Goal: Check status: Check status

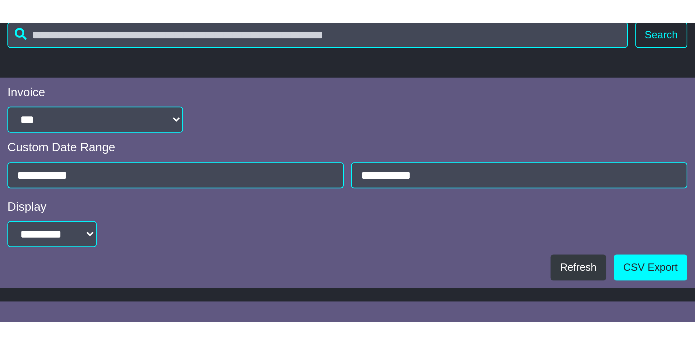
scroll to position [123, 0]
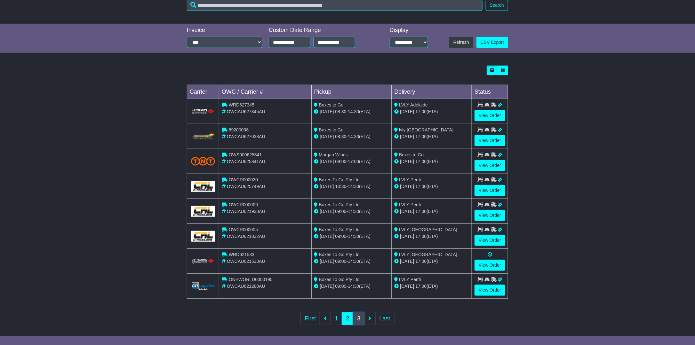
click at [356, 295] on link "3" at bounding box center [359, 318] width 12 height 13
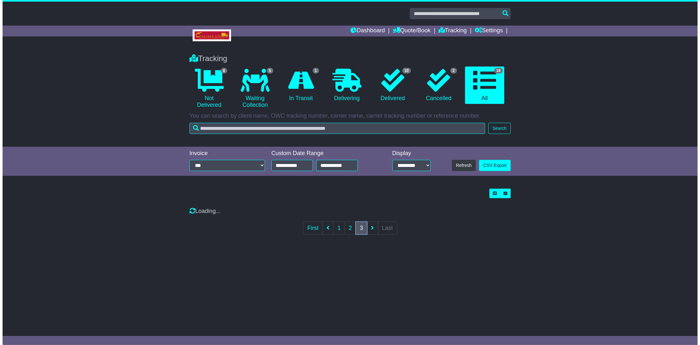
scroll to position [0, 0]
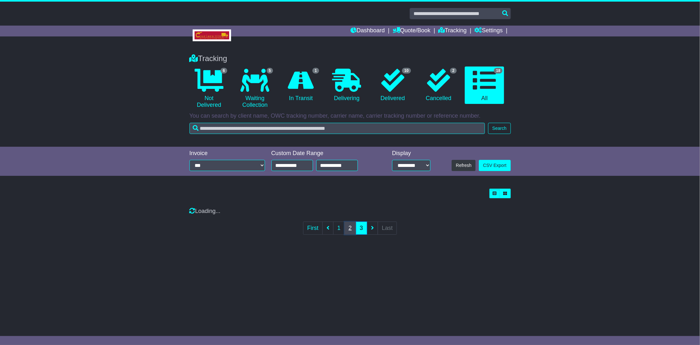
click at [346, 229] on link "2" at bounding box center [350, 228] width 12 height 13
click at [347, 227] on link "2" at bounding box center [350, 228] width 12 height 13
click at [317, 229] on link "First" at bounding box center [313, 228] width 20 height 13
click at [326, 229] on ul "First 1 2 3 Last" at bounding box center [350, 228] width 94 height 13
click at [336, 229] on link "1" at bounding box center [339, 228] width 12 height 13
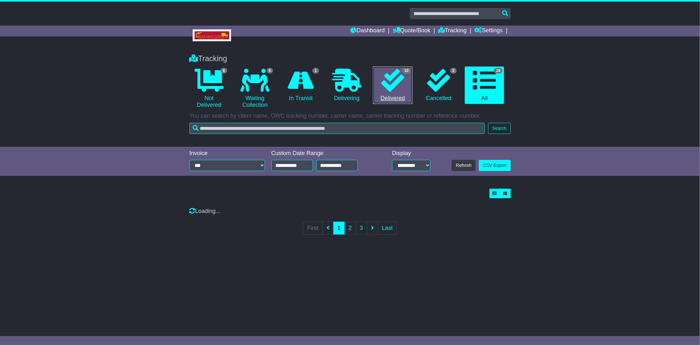
click at [395, 79] on icon at bounding box center [392, 80] width 23 height 23
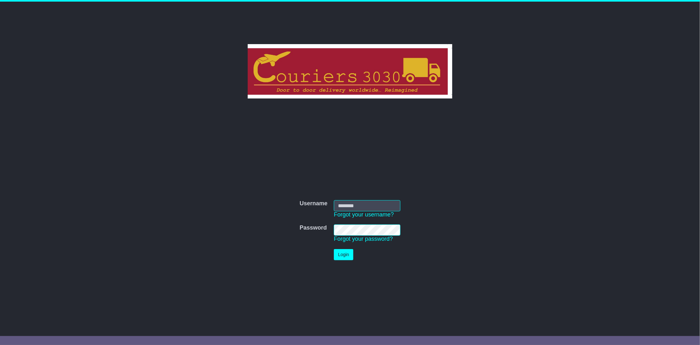
type input "********"
click at [339, 251] on button "Login" at bounding box center [343, 254] width 19 height 11
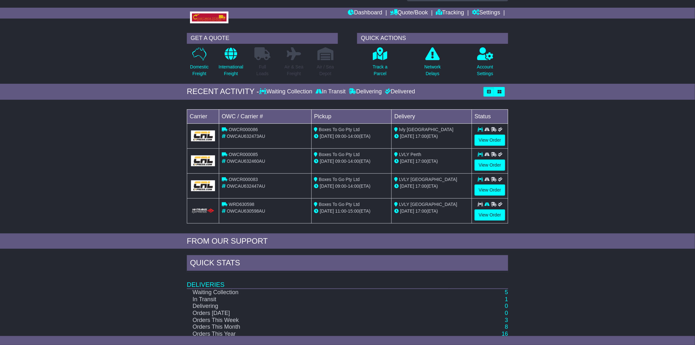
scroll to position [43, 0]
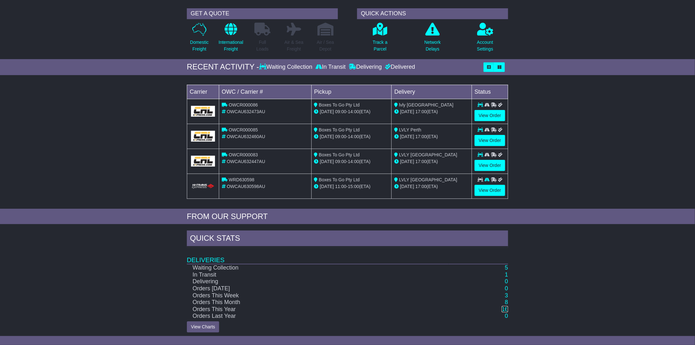
click at [505, 307] on link "16" at bounding box center [505, 309] width 6 height 6
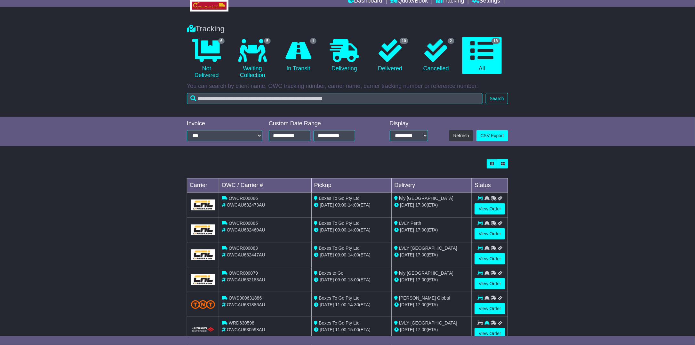
scroll to position [123, 0]
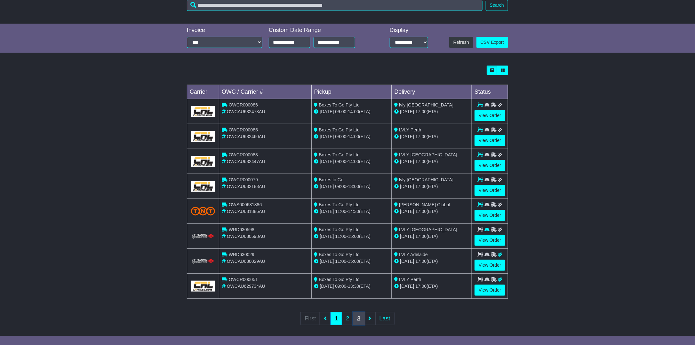
click at [361, 315] on link "3" at bounding box center [359, 318] width 12 height 13
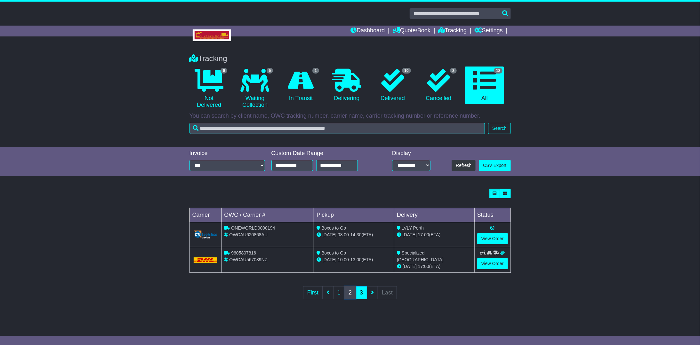
click at [348, 291] on link "2" at bounding box center [350, 292] width 12 height 13
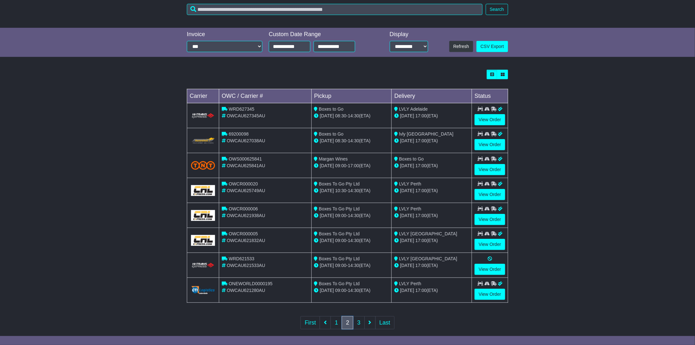
scroll to position [123, 0]
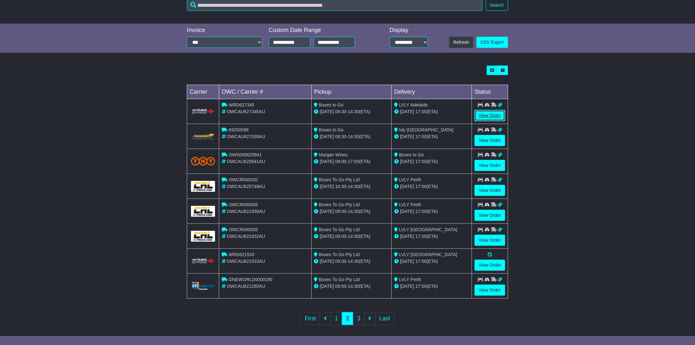
click at [487, 116] on link "View Order" at bounding box center [490, 115] width 31 height 11
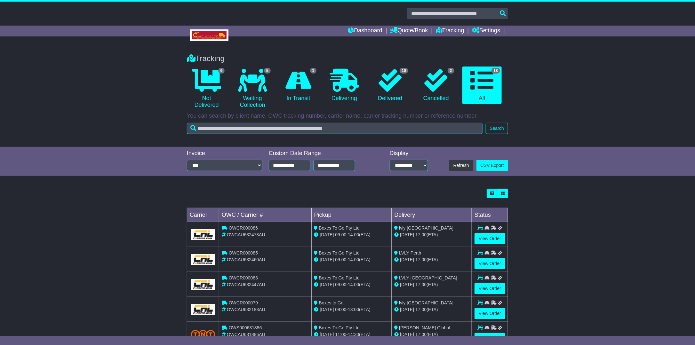
scroll to position [123, 0]
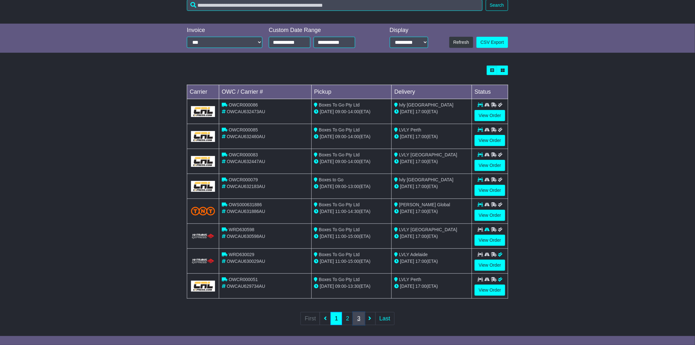
click at [359, 316] on link "3" at bounding box center [359, 318] width 12 height 13
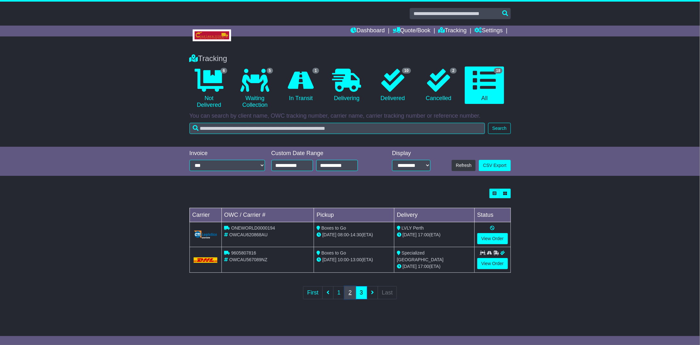
click at [348, 290] on link "2" at bounding box center [350, 292] width 12 height 13
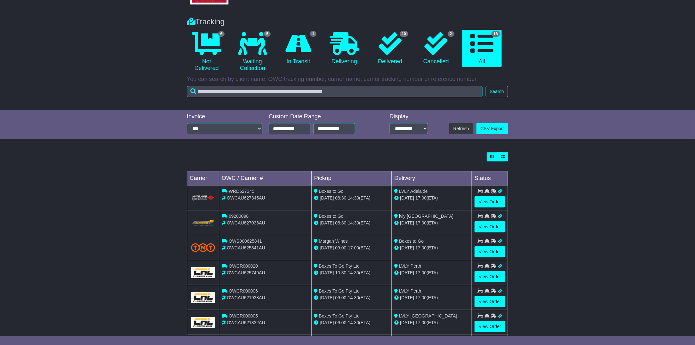
scroll to position [96, 0]
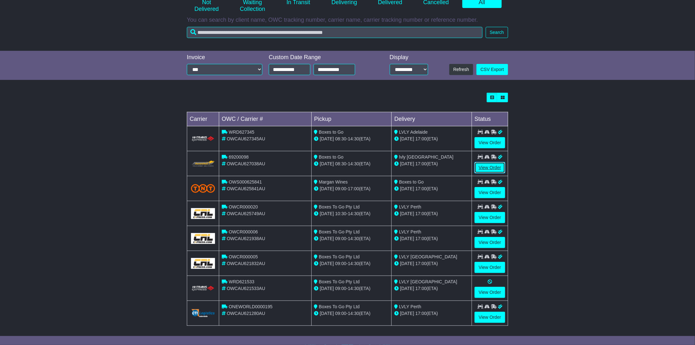
click at [487, 166] on link "View Order" at bounding box center [490, 167] width 31 height 11
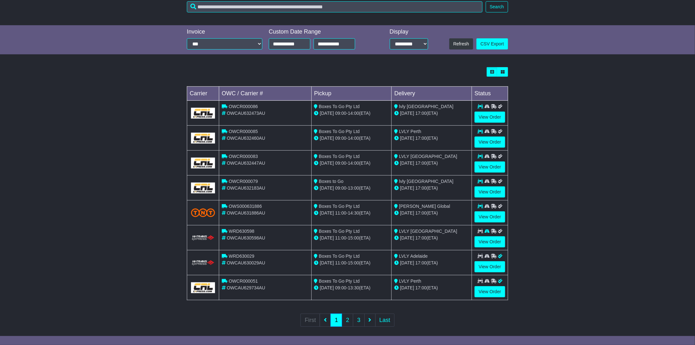
scroll to position [123, 0]
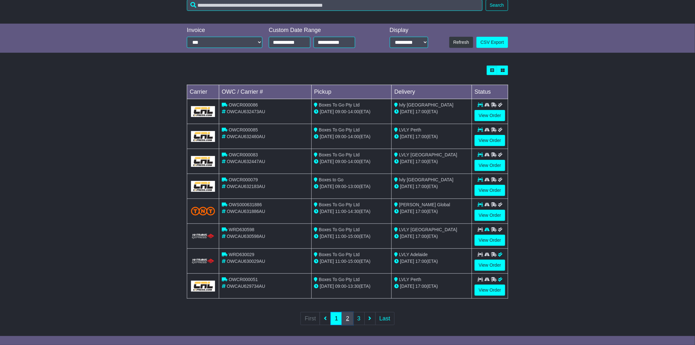
click at [350, 315] on link "2" at bounding box center [348, 318] width 12 height 13
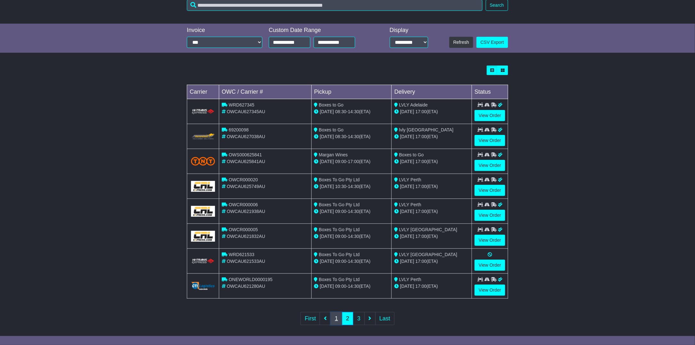
click at [334, 313] on link "1" at bounding box center [337, 318] width 12 height 13
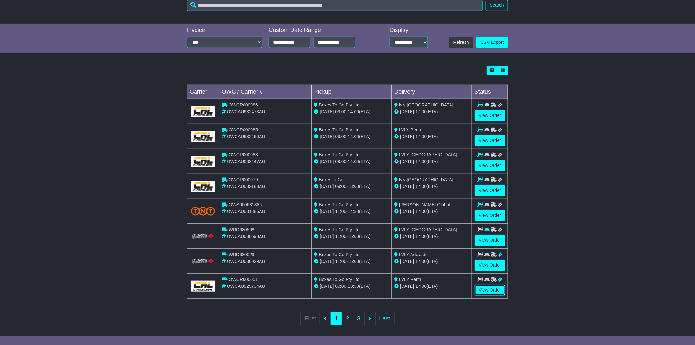
click at [486, 288] on link "View Order" at bounding box center [490, 290] width 31 height 11
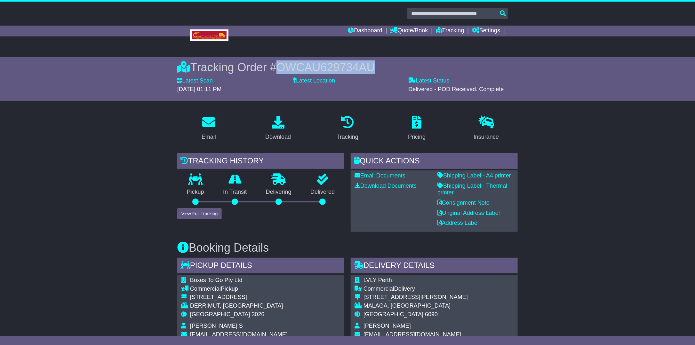
drag, startPoint x: 376, startPoint y: 65, endPoint x: 281, endPoint y: 66, distance: 95.7
click at [281, 66] on div "Tracking Order # OWCAU629734AU" at bounding box center [347, 67] width 341 height 14
copy span "OWCAU629734AU"
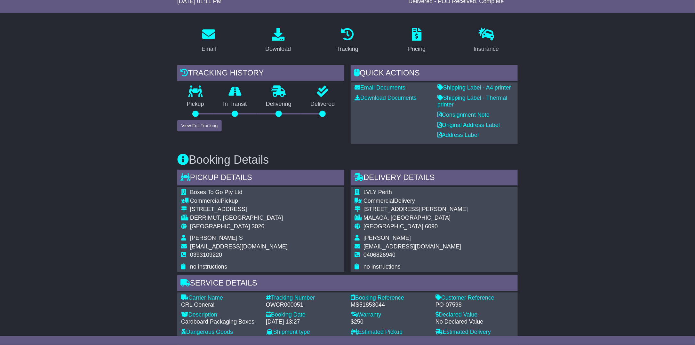
scroll to position [24, 0]
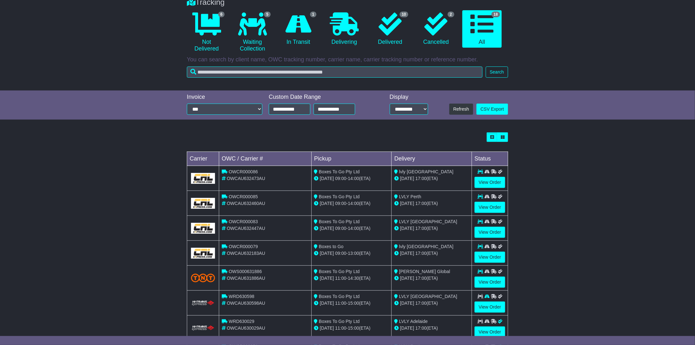
scroll to position [123, 0]
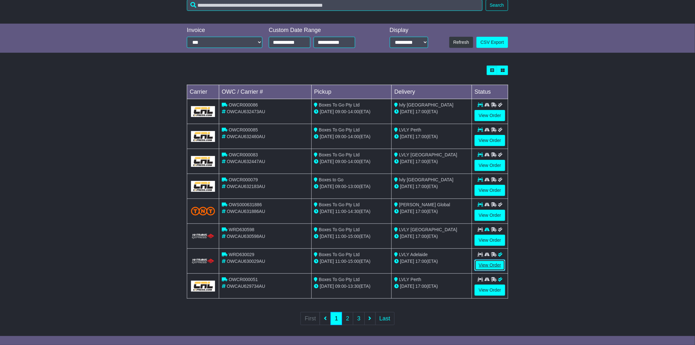
click at [485, 260] on link "View Order" at bounding box center [490, 265] width 31 height 11
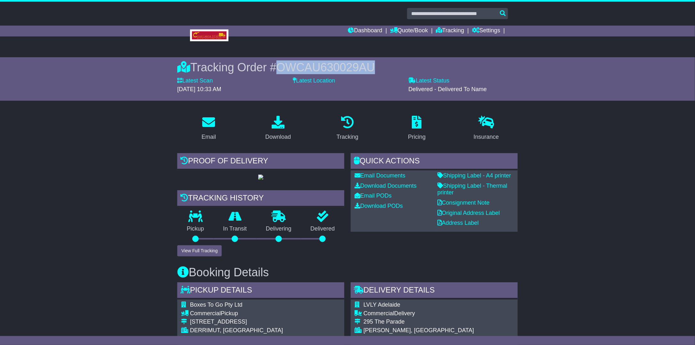
drag, startPoint x: 375, startPoint y: 67, endPoint x: 279, endPoint y: 71, distance: 96.4
click at [279, 71] on div "Tracking Order # OWCAU630029AU" at bounding box center [347, 67] width 341 height 14
copy span "OWCAU630029AU"
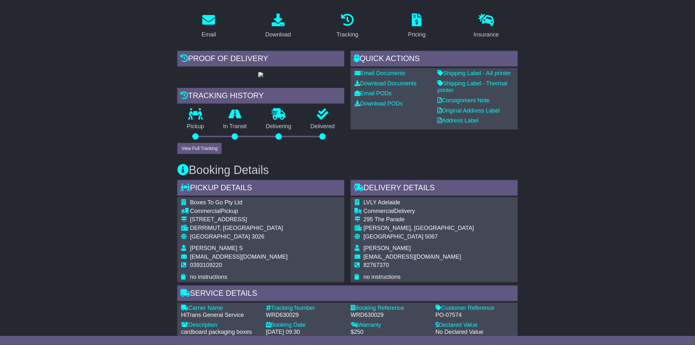
scroll to position [101, 0]
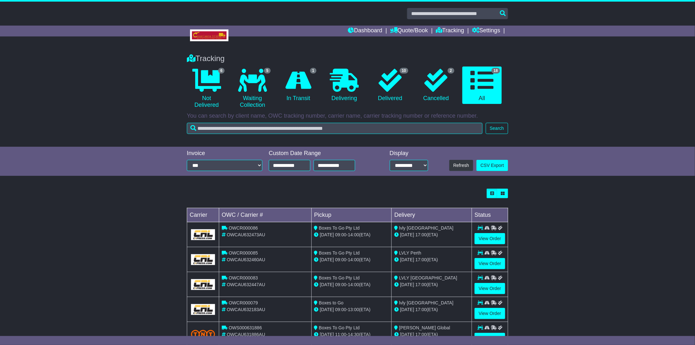
scroll to position [123, 0]
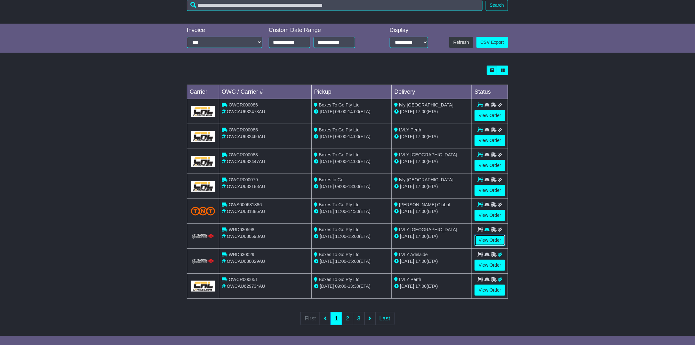
click at [484, 238] on link "View Order" at bounding box center [490, 240] width 31 height 11
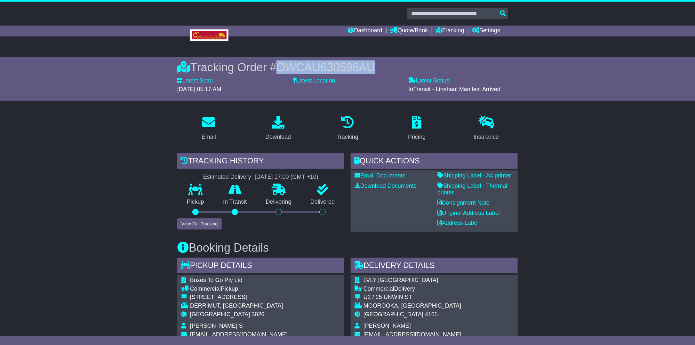
drag, startPoint x: 374, startPoint y: 66, endPoint x: 280, endPoint y: 66, distance: 94.1
click at [280, 66] on div "Tracking Order # OWCAU630598AU" at bounding box center [347, 67] width 341 height 14
copy span "OWCAU630598AU"
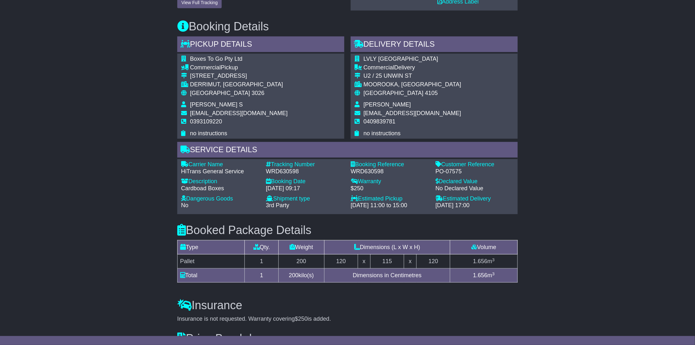
scroll to position [138, 0]
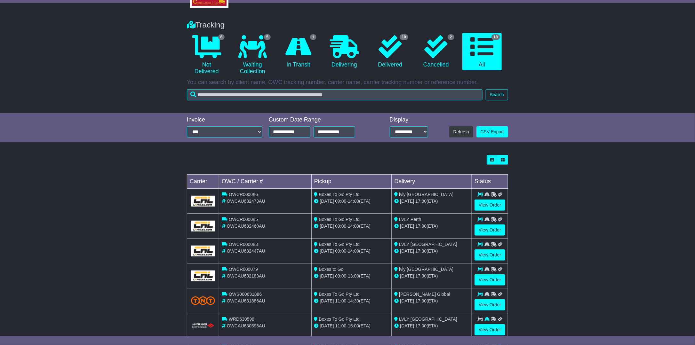
scroll to position [123, 0]
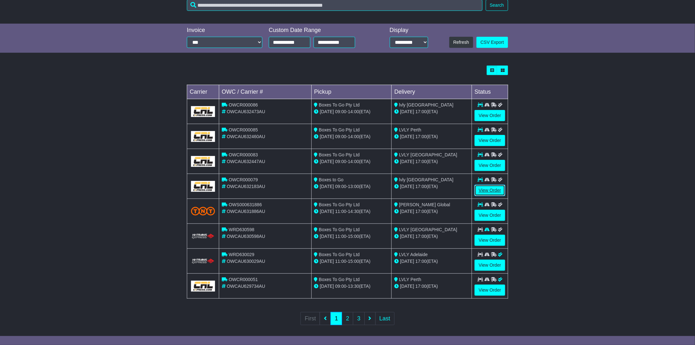
click at [489, 187] on link "View Order" at bounding box center [490, 190] width 31 height 11
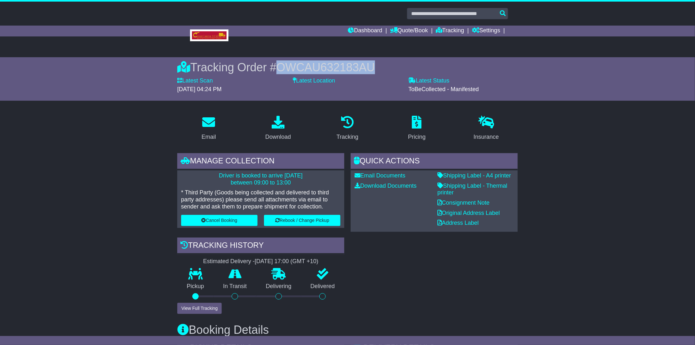
drag, startPoint x: 374, startPoint y: 64, endPoint x: 281, endPoint y: 63, distance: 93.5
click at [281, 63] on div "Tracking Order # OWCAU632183AU" at bounding box center [347, 67] width 341 height 14
copy span "OWCAU632183AU"
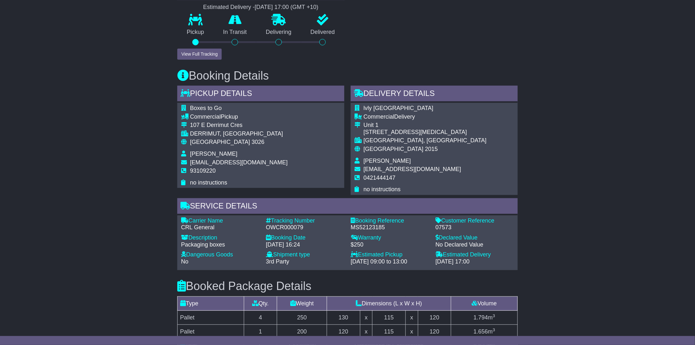
scroll to position [126, 0]
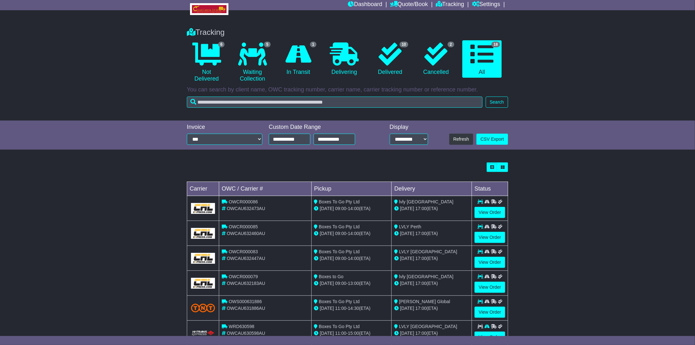
scroll to position [96, 0]
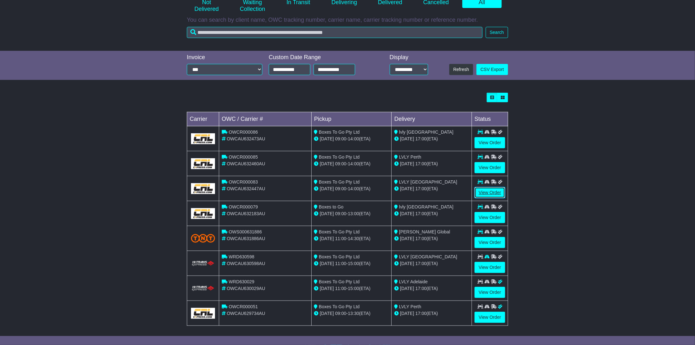
click at [484, 190] on link "View Order" at bounding box center [490, 192] width 31 height 11
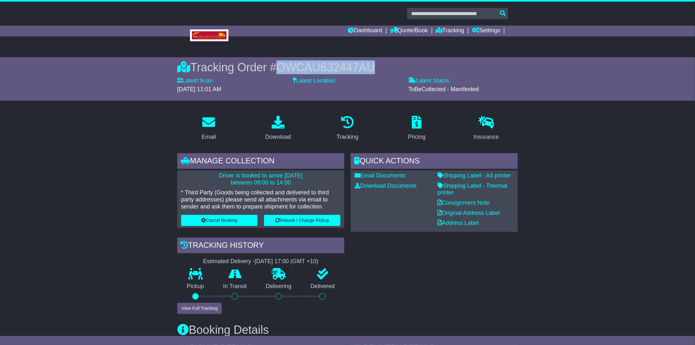
drag, startPoint x: 374, startPoint y: 67, endPoint x: 281, endPoint y: 66, distance: 92.5
click at [281, 66] on div "Tracking Order # OWCAU632447AU" at bounding box center [347, 67] width 341 height 14
copy span "OWCAU632447AU"
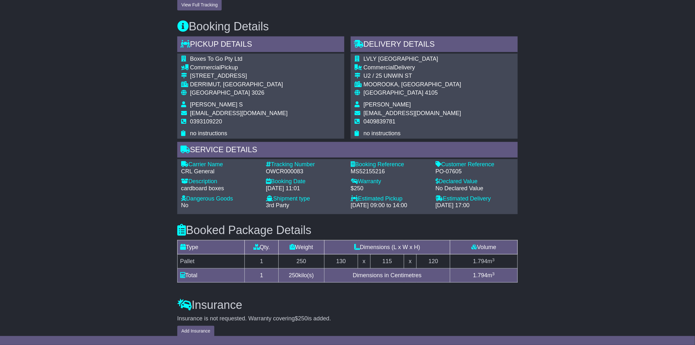
scroll to position [234, 0]
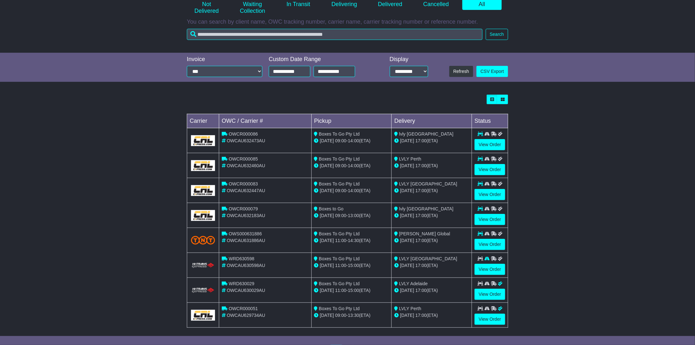
scroll to position [123, 0]
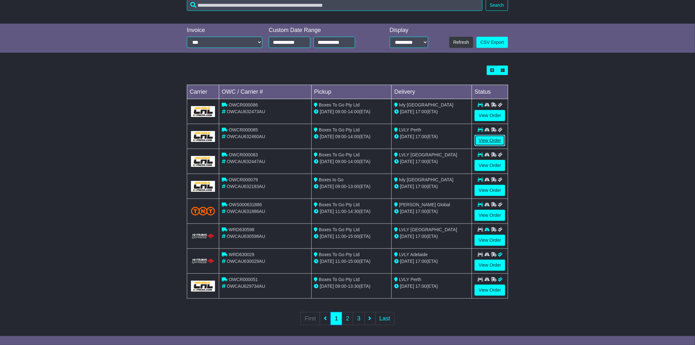
click at [487, 137] on link "View Order" at bounding box center [490, 140] width 31 height 11
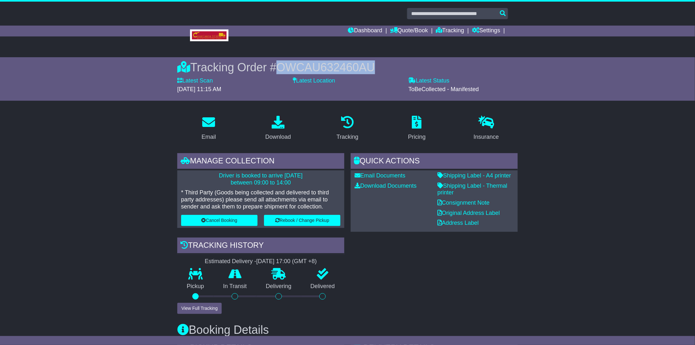
drag, startPoint x: 375, startPoint y: 66, endPoint x: 281, endPoint y: 65, distance: 94.1
click at [281, 65] on div "Tracking Order # OWCAU632460AU" at bounding box center [347, 67] width 341 height 14
copy span "OWCAU632460AU"
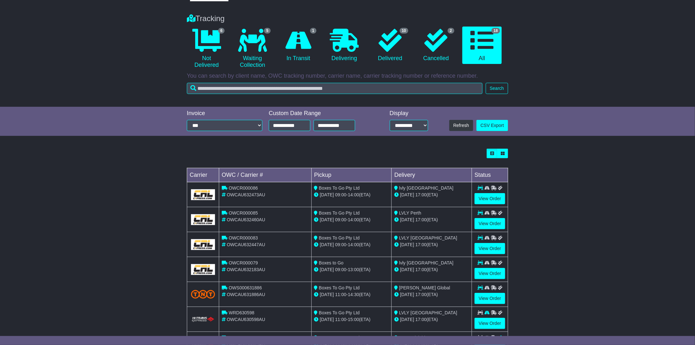
scroll to position [96, 0]
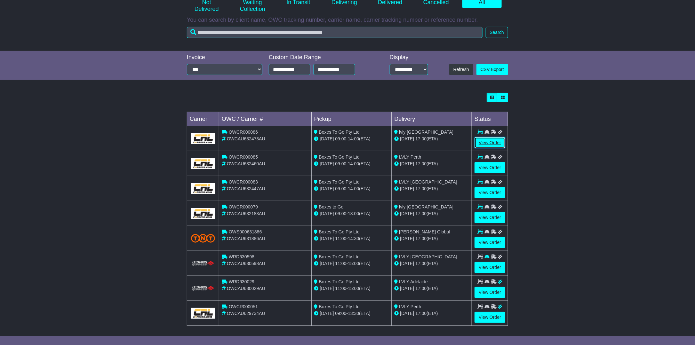
click at [484, 141] on link "View Order" at bounding box center [490, 142] width 31 height 11
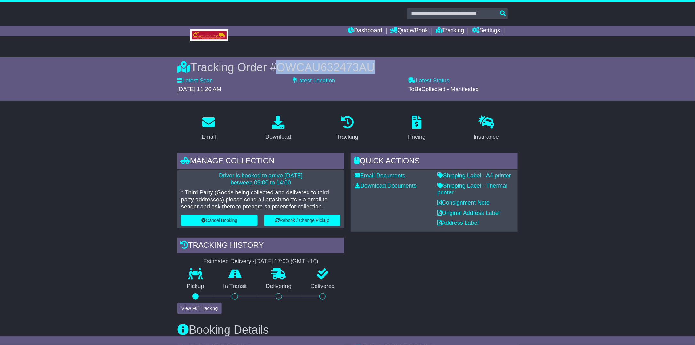
drag, startPoint x: 374, startPoint y: 68, endPoint x: 280, endPoint y: 60, distance: 93.8
click at [280, 60] on div "Tracking Order # OWCAU632473AU Latest Scan [DATE] 11:26 AM Latest Status - ToBe…" at bounding box center [348, 79] width 328 height 44
copy span "OWCAU632473AU"
